Goal: Transaction & Acquisition: Purchase product/service

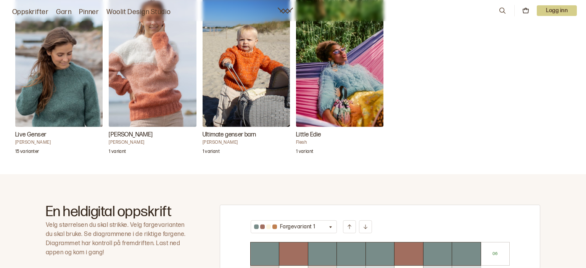
scroll to position [282, 0]
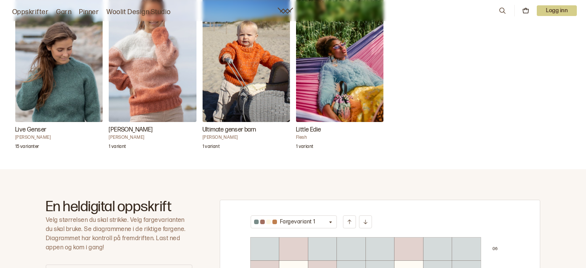
click at [156, 97] on img "Mina genser" at bounding box center [152, 56] width 87 height 131
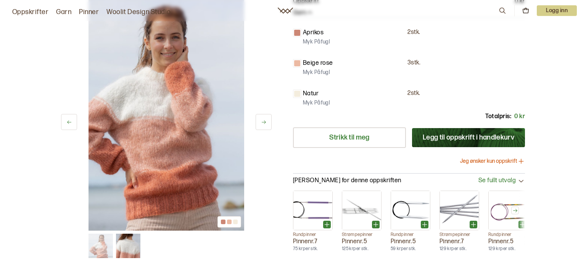
scroll to position [40, 0]
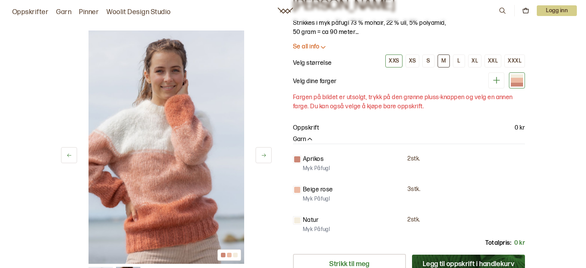
click at [445, 61] on div "M" at bounding box center [444, 61] width 5 height 7
click at [446, 62] on div "M" at bounding box center [444, 61] width 5 height 7
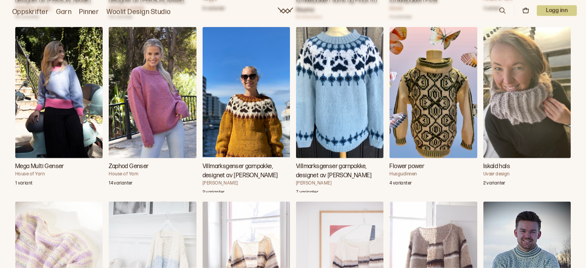
scroll to position [2620, 0]
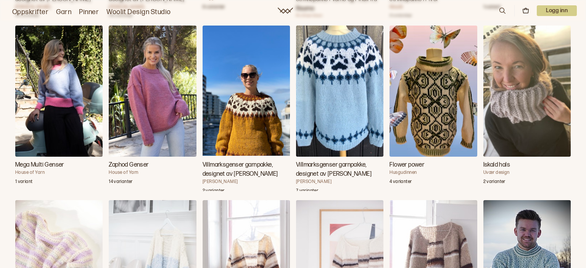
click at [160, 121] on img "Zaphod Genser" at bounding box center [152, 91] width 87 height 131
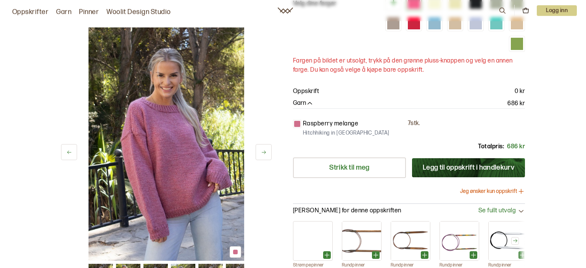
scroll to position [242, 0]
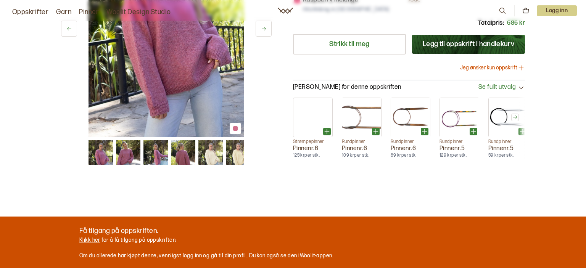
scroll to position [2620, 0]
